Goal: Navigation & Orientation: Understand site structure

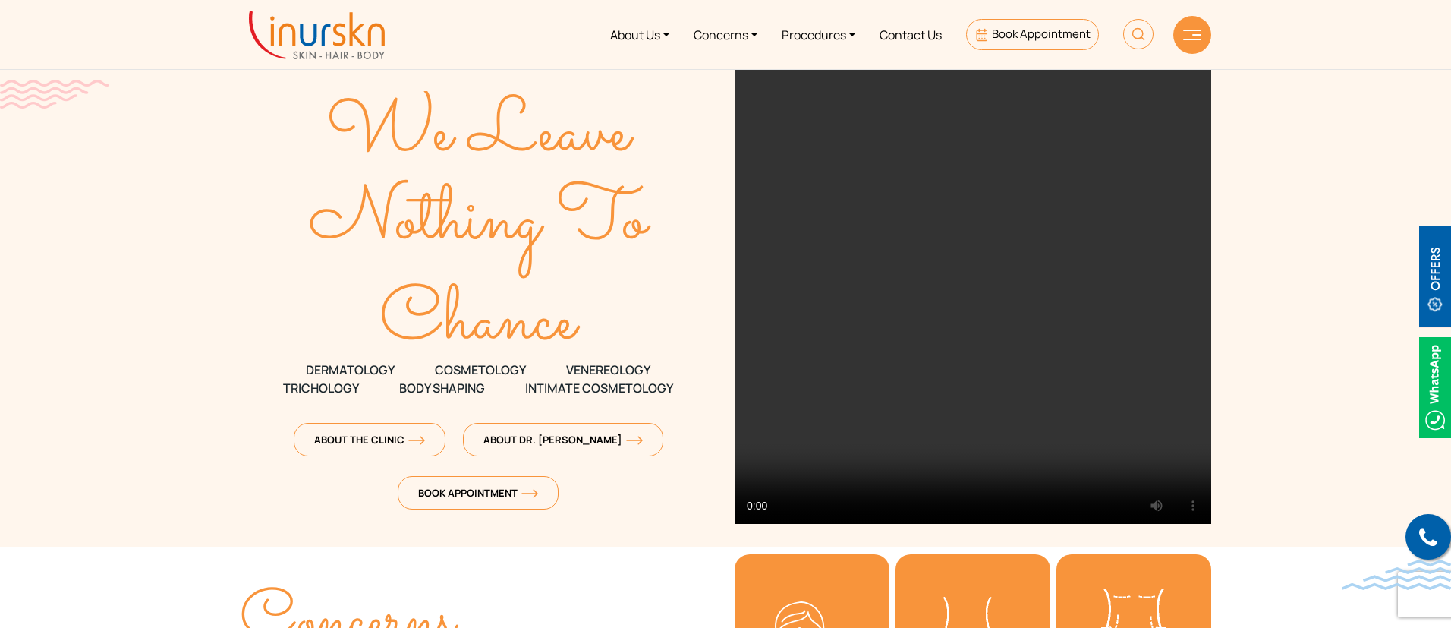
click at [1197, 39] on img at bounding box center [1192, 35] width 18 height 11
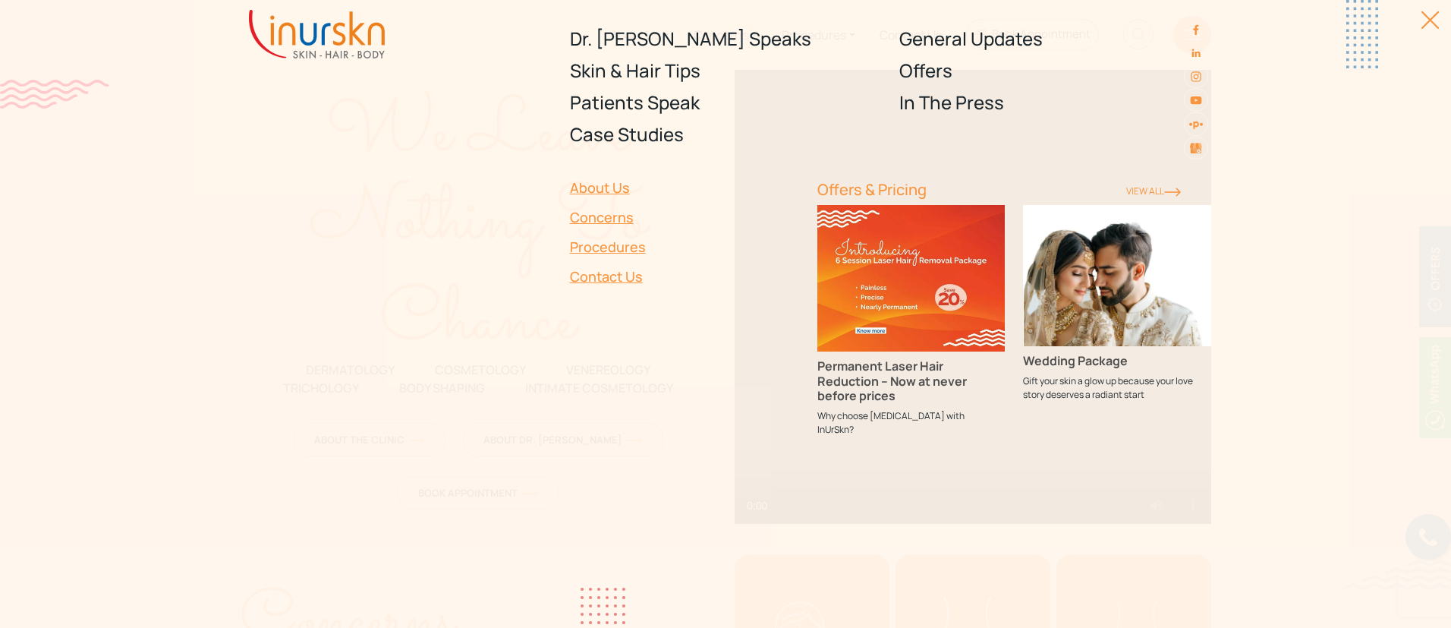
click at [1434, 21] on div at bounding box center [1422, 28] width 34 height 34
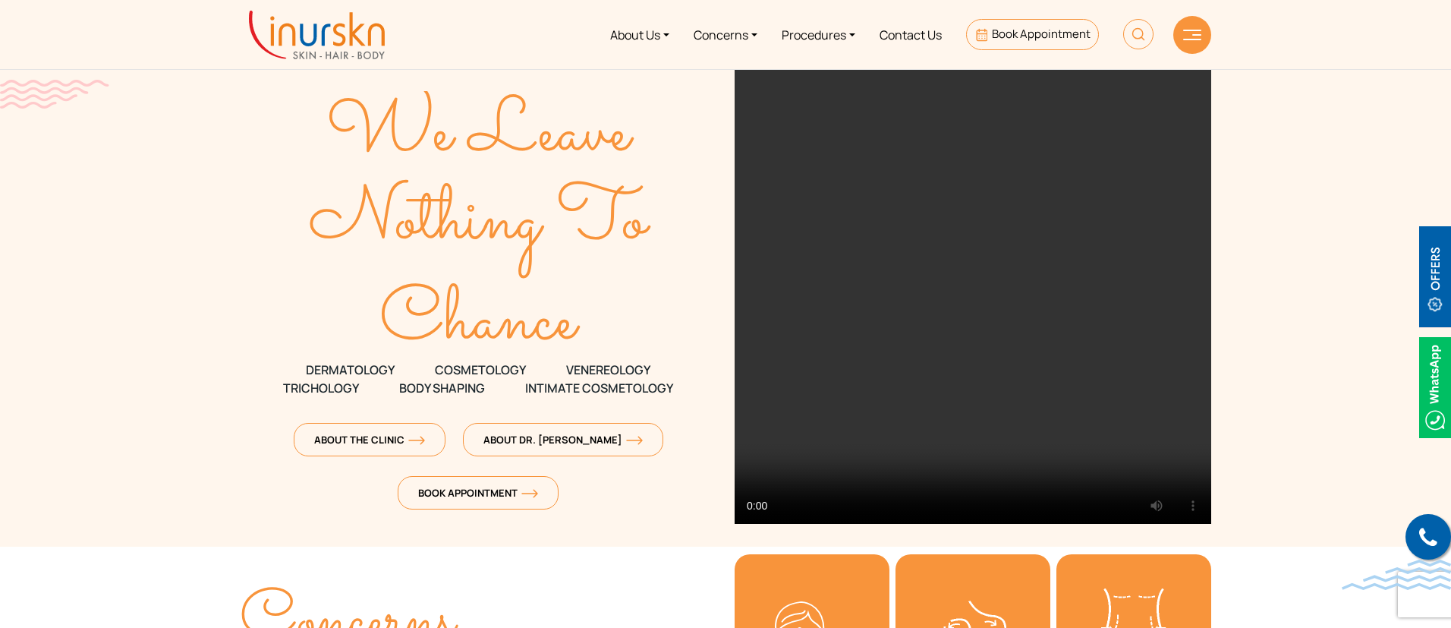
click at [1136, 25] on img at bounding box center [1138, 34] width 30 height 30
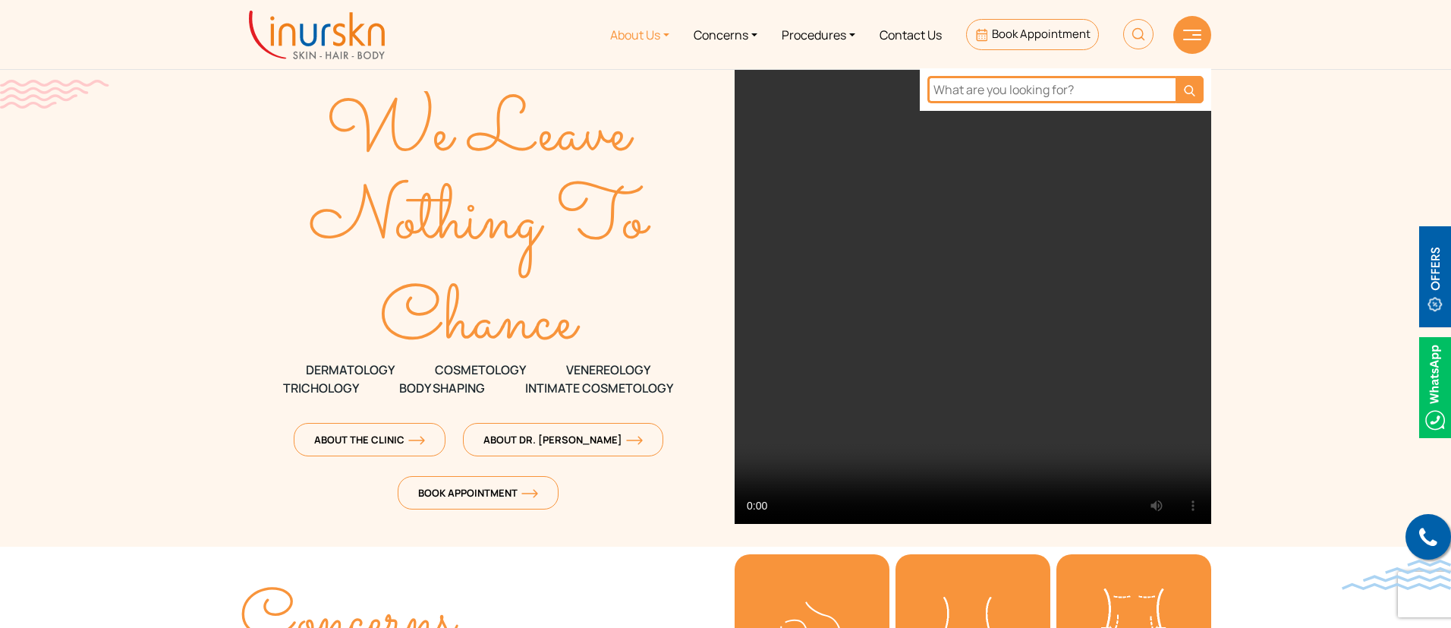
click at [654, 41] on link "About Us" at bounding box center [640, 34] width 84 height 57
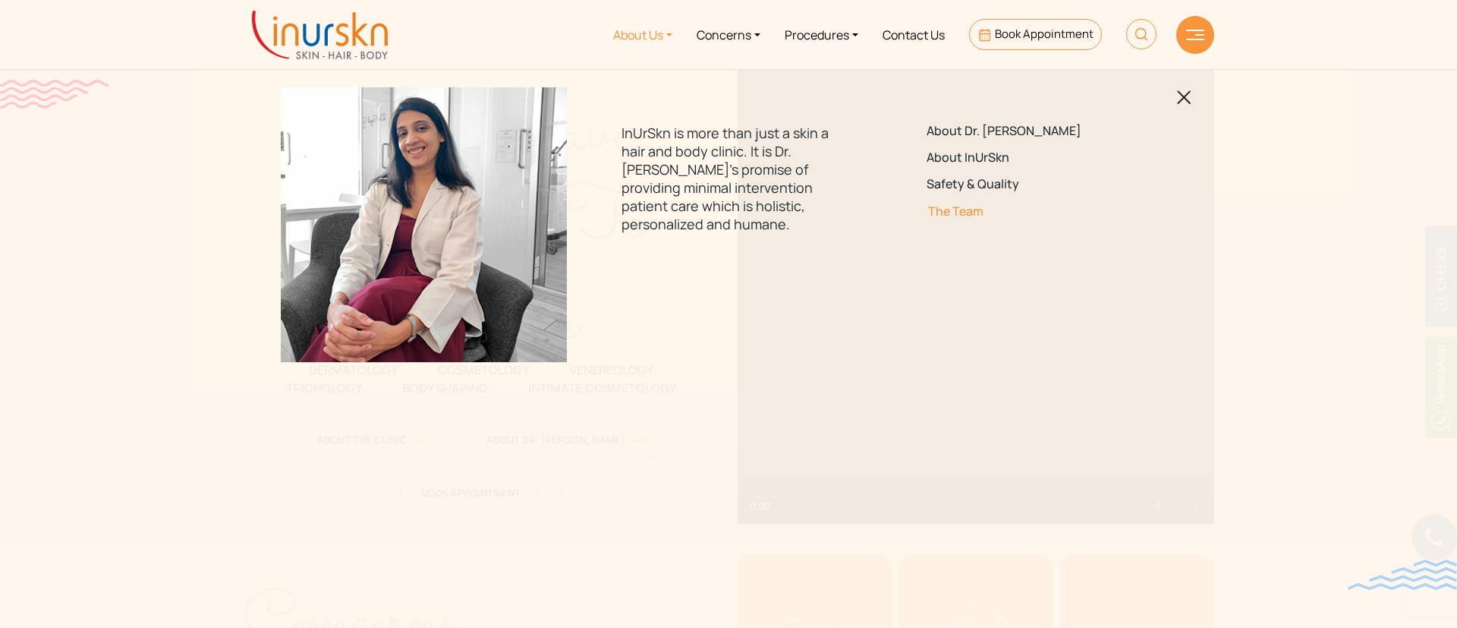
click at [963, 206] on link "The Team" at bounding box center [1033, 211] width 213 height 14
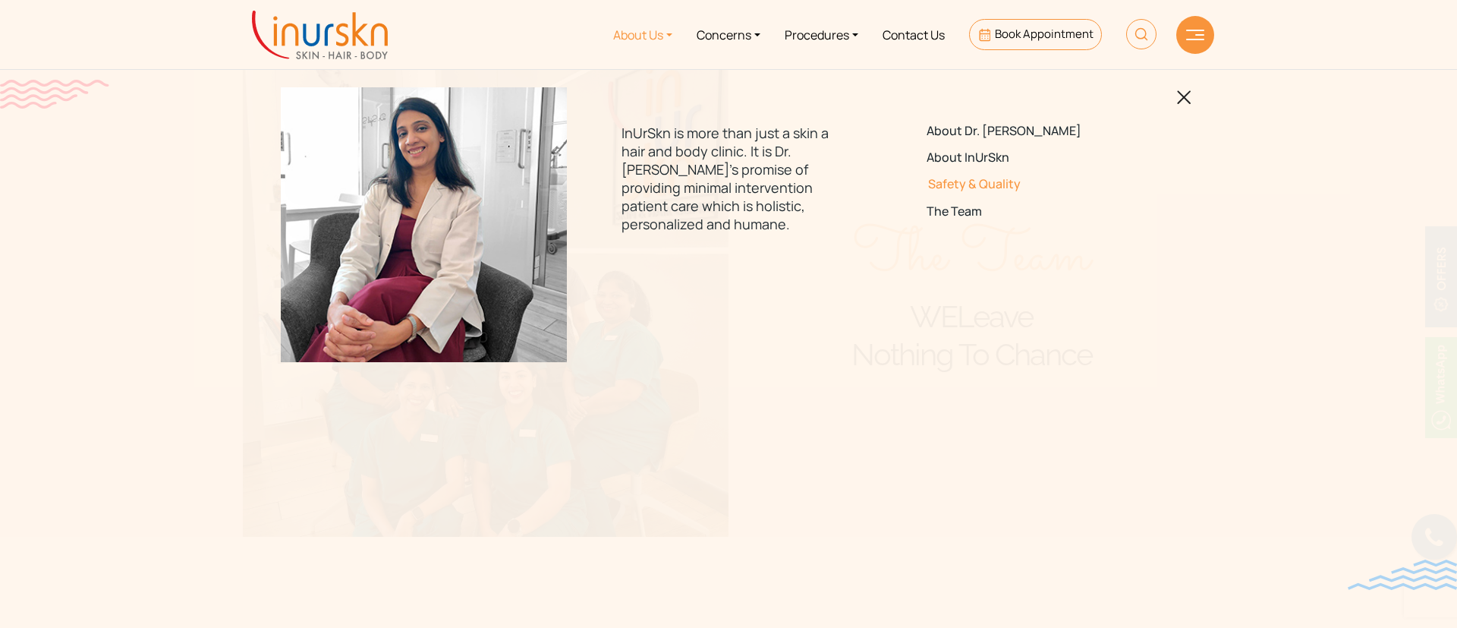
click at [997, 184] on link "Safety & Quality" at bounding box center [1033, 184] width 213 height 14
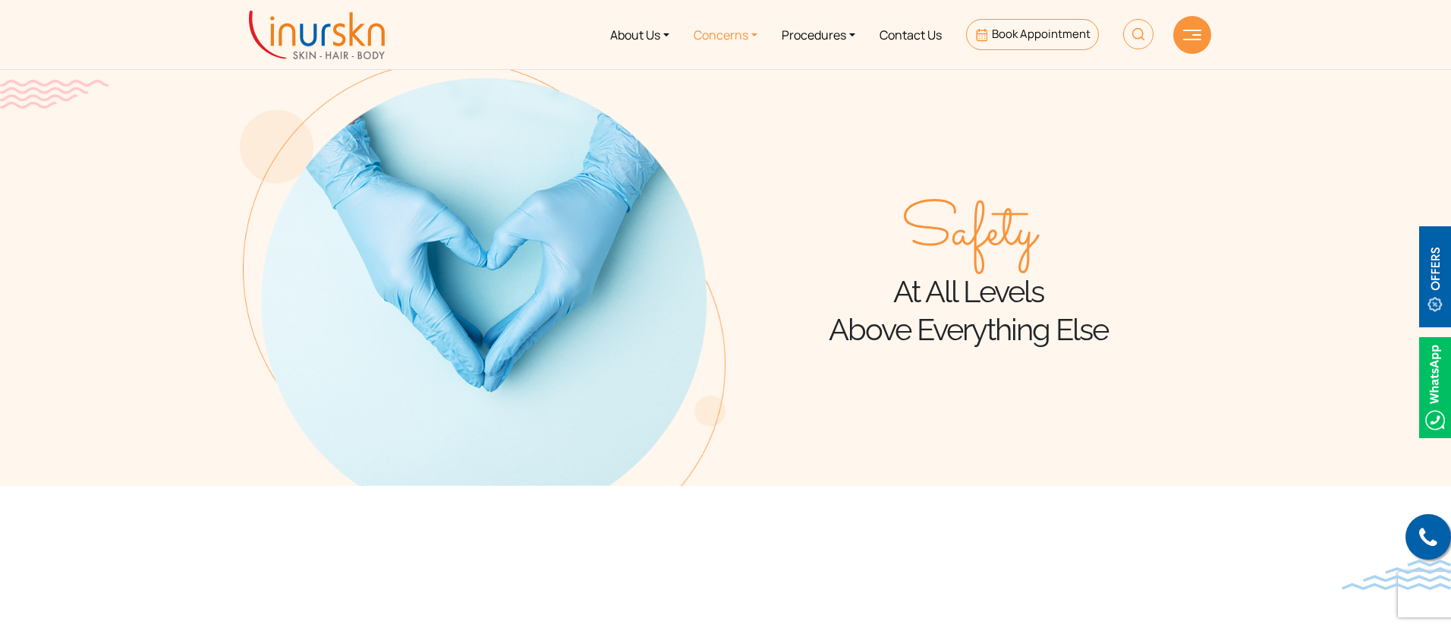
click at [745, 27] on link "Concerns" at bounding box center [726, 34] width 88 height 57
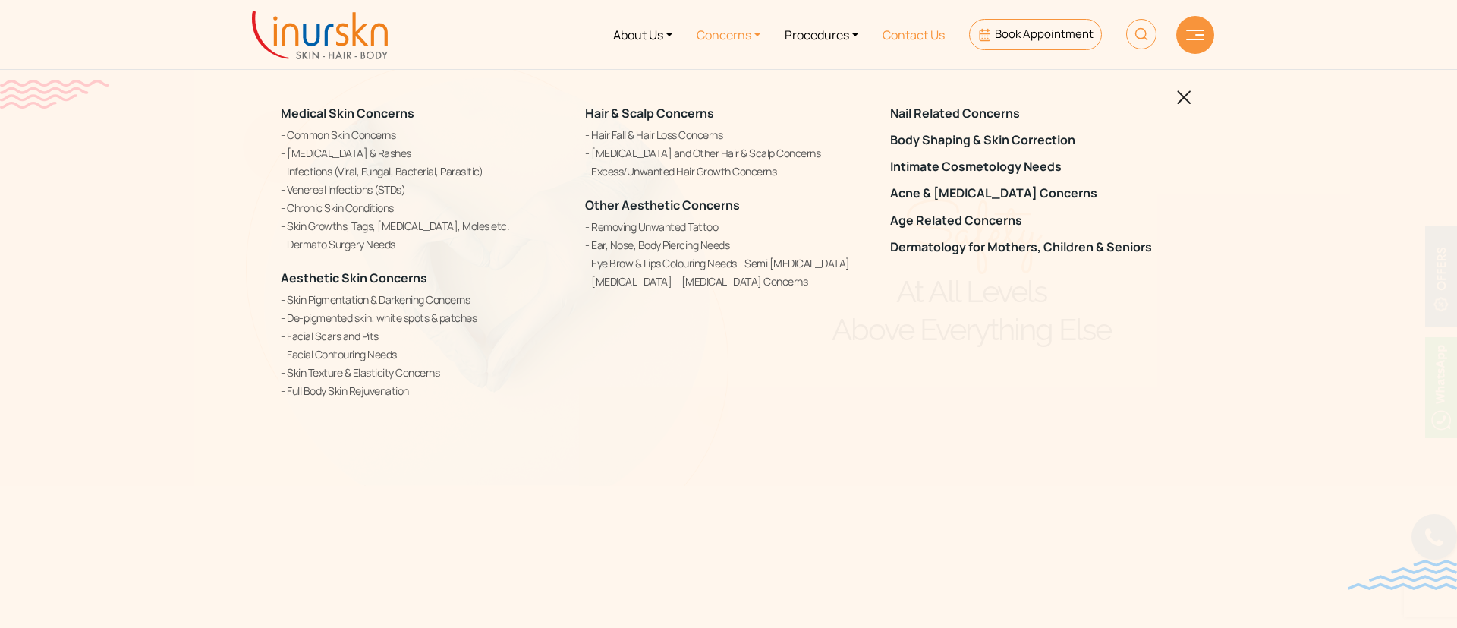
click at [902, 31] on link "Contact Us" at bounding box center [914, 34] width 87 height 57
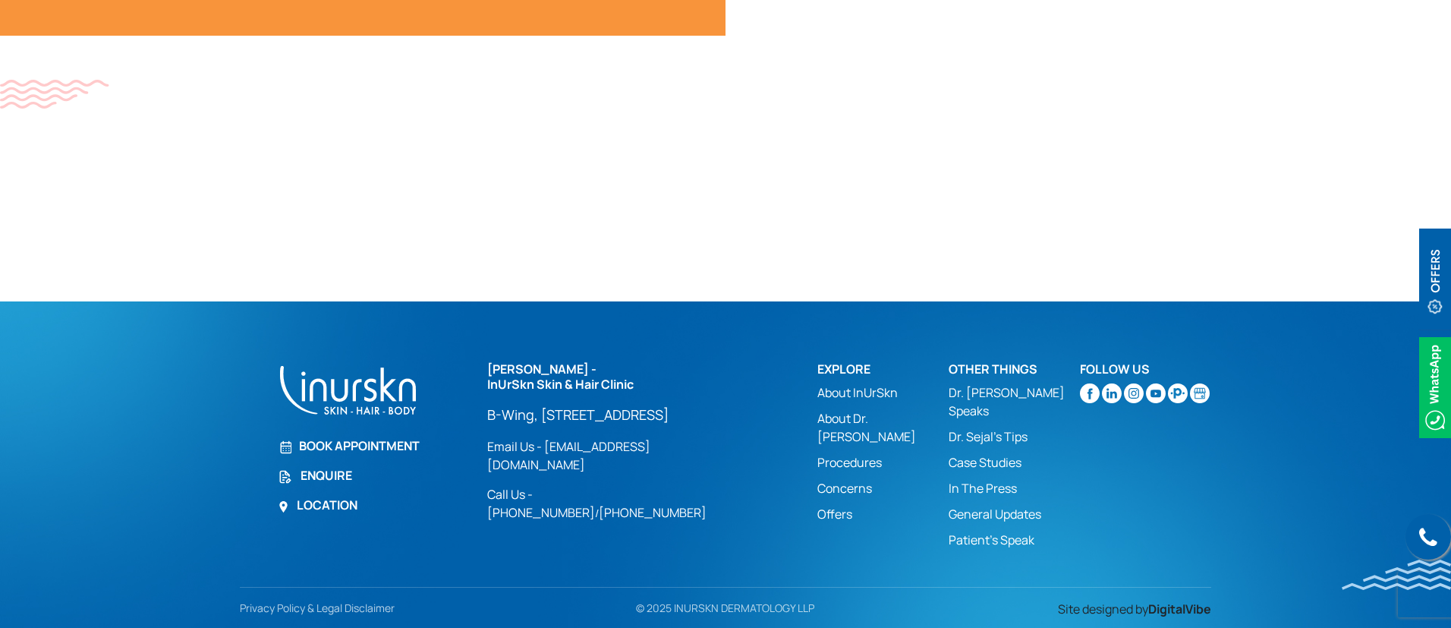
scroll to position [1019, 0]
click at [363, 600] on link "Privacy Policy & Legal Disclaimer" at bounding box center [321, 607] width 162 height 14
